Goal: Task Accomplishment & Management: Manage account settings

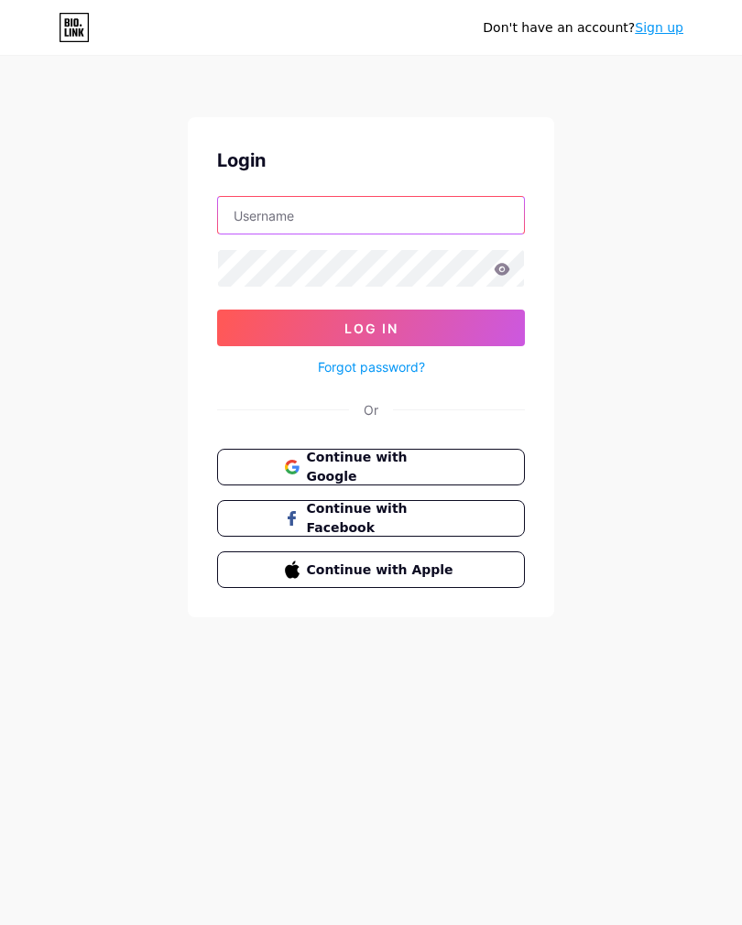
click at [377, 208] on input "text" at bounding box center [371, 215] width 306 height 37
type input "b2klasse"
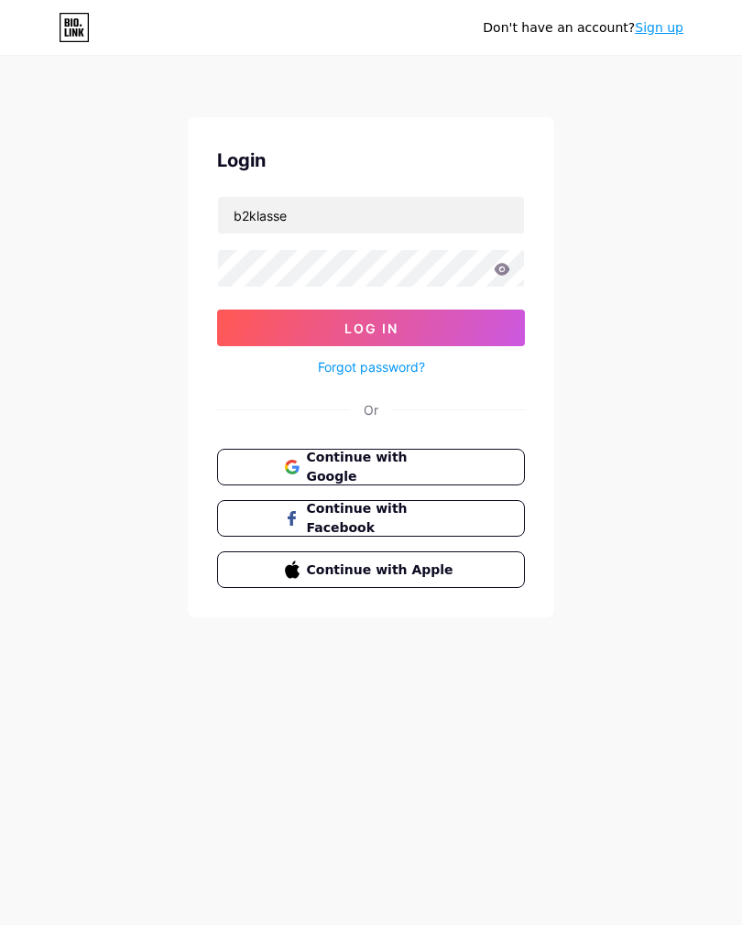
click at [371, 328] on button "Log In" at bounding box center [371, 328] width 308 height 37
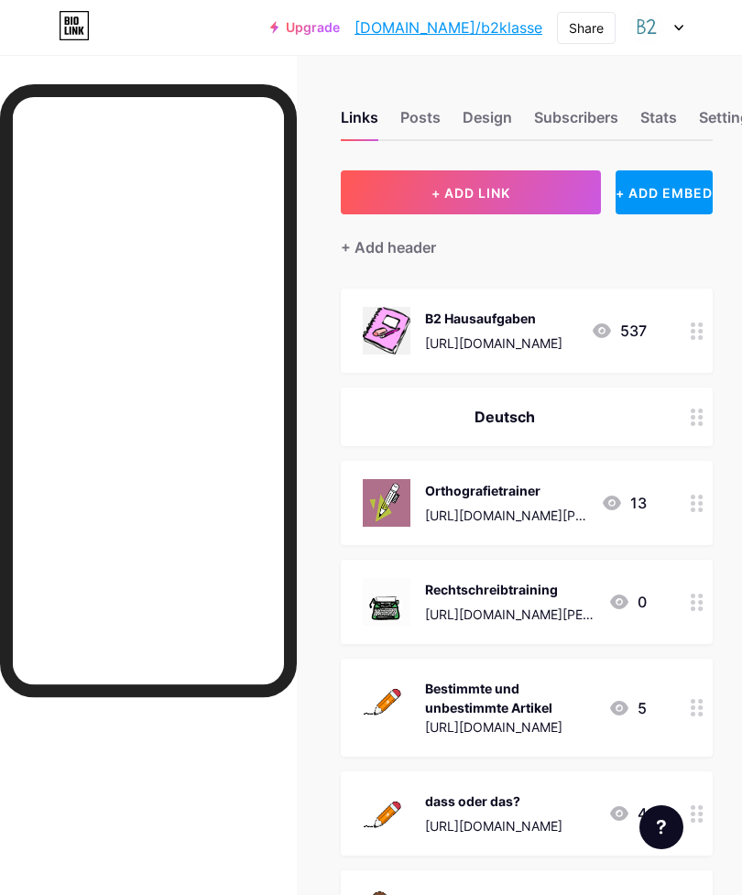
click at [500, 190] on span "+ ADD LINK" at bounding box center [471, 193] width 79 height 16
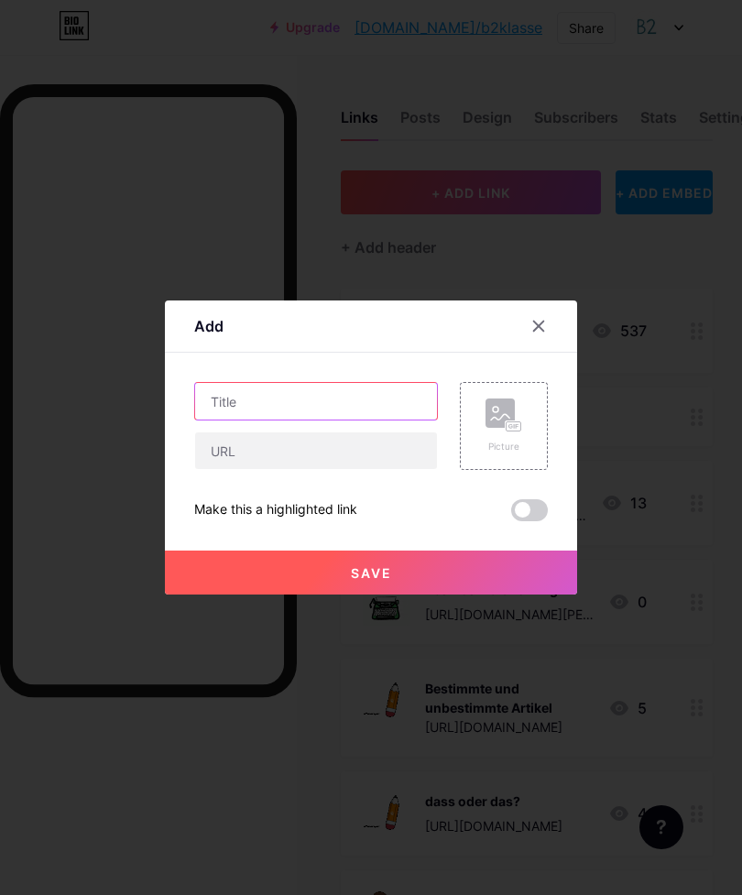
click at [319, 420] on input "text" at bounding box center [316, 401] width 242 height 37
type input "Methodenwerkstatt"
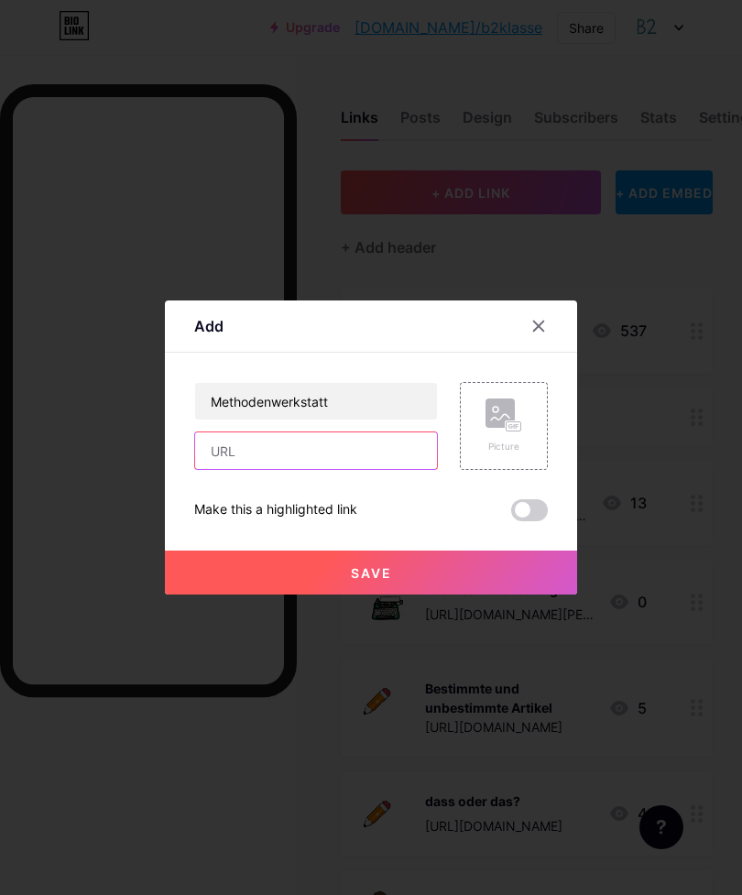
click at [346, 469] on input "text" at bounding box center [316, 451] width 242 height 37
paste input "[DOMAIN_NAME][URL]"
type input "[DOMAIN_NAME][URL]"
click at [408, 594] on button "Save" at bounding box center [371, 573] width 412 height 44
